Goal: Task Accomplishment & Management: Manage account settings

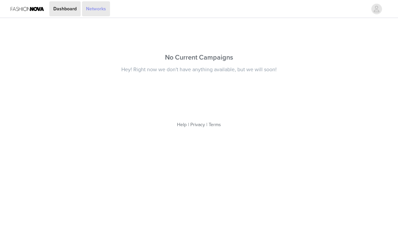
click at [98, 7] on link "Networks" at bounding box center [96, 8] width 28 height 15
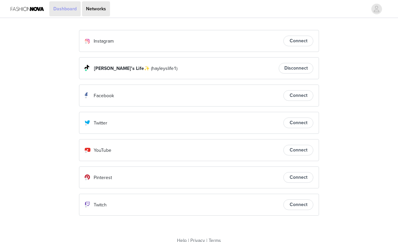
click at [65, 15] on link "Dashboard" at bounding box center [64, 8] width 31 height 15
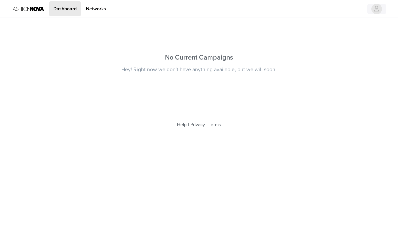
click at [382, 8] on span "button" at bounding box center [376, 9] width 11 height 11
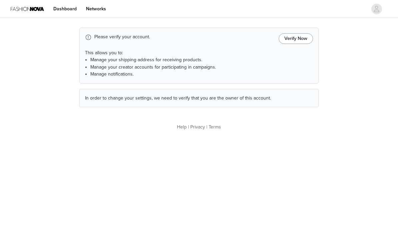
click at [294, 36] on button "Verify Now" at bounding box center [296, 38] width 34 height 11
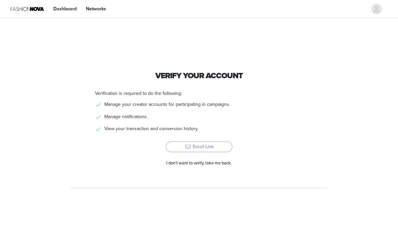
click at [206, 147] on button "Email Link" at bounding box center [199, 147] width 67 height 11
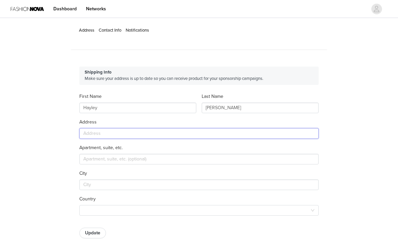
click at [135, 135] on input "text" at bounding box center [198, 133] width 239 height 11
type input "[STREET_ADDRESS]"
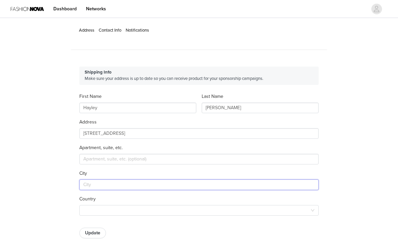
click at [106, 186] on input "text" at bounding box center [198, 185] width 239 height 11
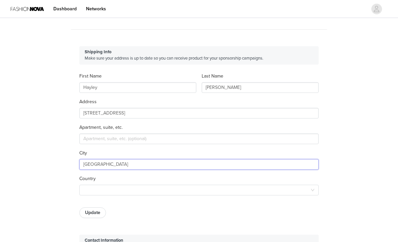
scroll to position [20, 0]
type input "[GEOGRAPHIC_DATA]"
click at [116, 188] on div at bounding box center [196, 190] width 227 height 10
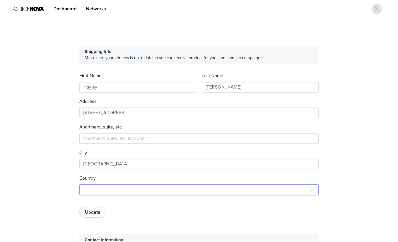
scroll to position [21, 0]
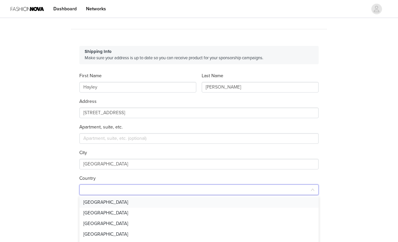
click at [111, 202] on li "[GEOGRAPHIC_DATA]" at bounding box center [198, 202] width 239 height 11
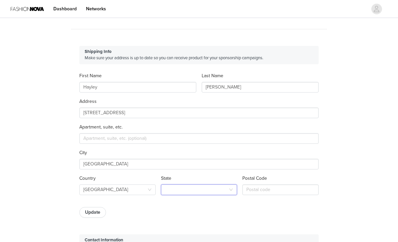
click at [166, 191] on div at bounding box center [197, 190] width 64 height 10
click at [173, 231] on li "[US_STATE]" at bounding box center [199, 229] width 76 height 11
click at [250, 193] on input "text" at bounding box center [280, 190] width 76 height 11
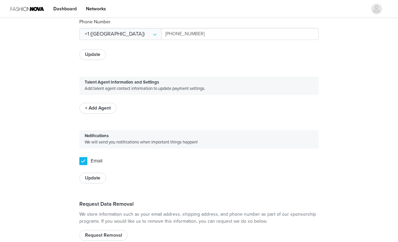
scroll to position [308, 0]
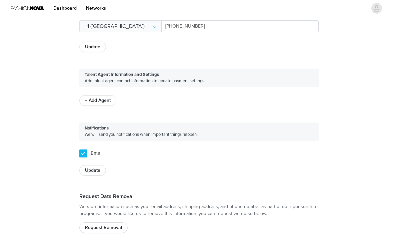
type input "32751"
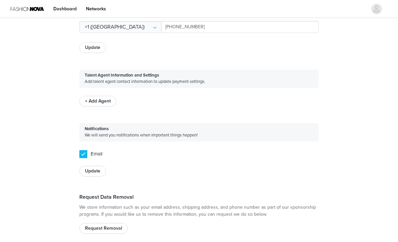
click at [295, 100] on div "+ Add Agent" at bounding box center [198, 101] width 239 height 11
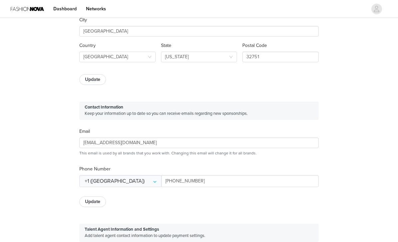
scroll to position [156, 0]
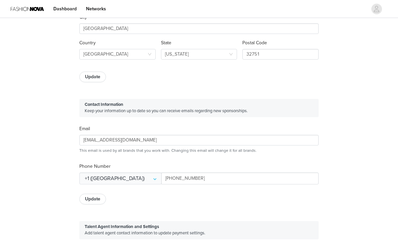
click at [95, 76] on button "Update" at bounding box center [92, 77] width 27 height 11
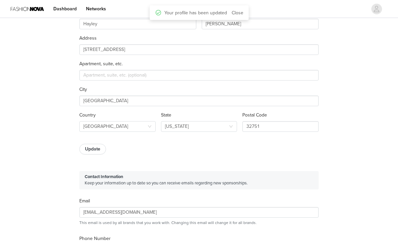
scroll to position [67, 0]
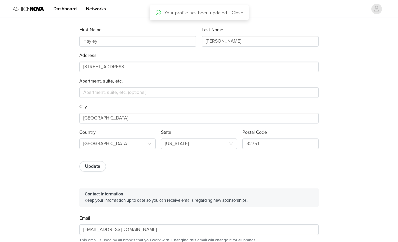
click at [239, 13] on link "Close" at bounding box center [238, 13] width 12 height 6
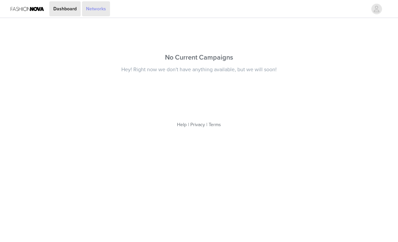
click at [103, 9] on link "Networks" at bounding box center [96, 8] width 28 height 15
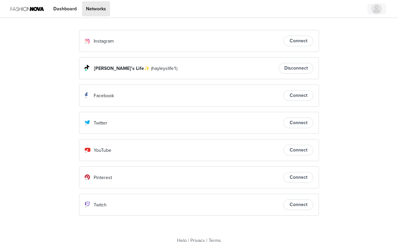
click at [368, 8] on button "button" at bounding box center [376, 9] width 19 height 11
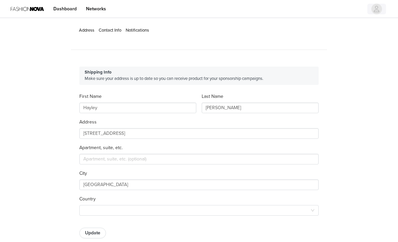
type input "+1 (United States)"
click at [67, 14] on link "Dashboard" at bounding box center [64, 8] width 31 height 15
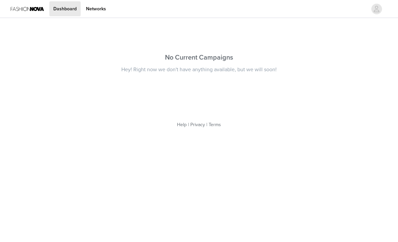
click at [376, 203] on body "Dashboard Networks No Current Campaigns Hey! Right now we don't have anything a…" at bounding box center [199, 121] width 398 height 242
